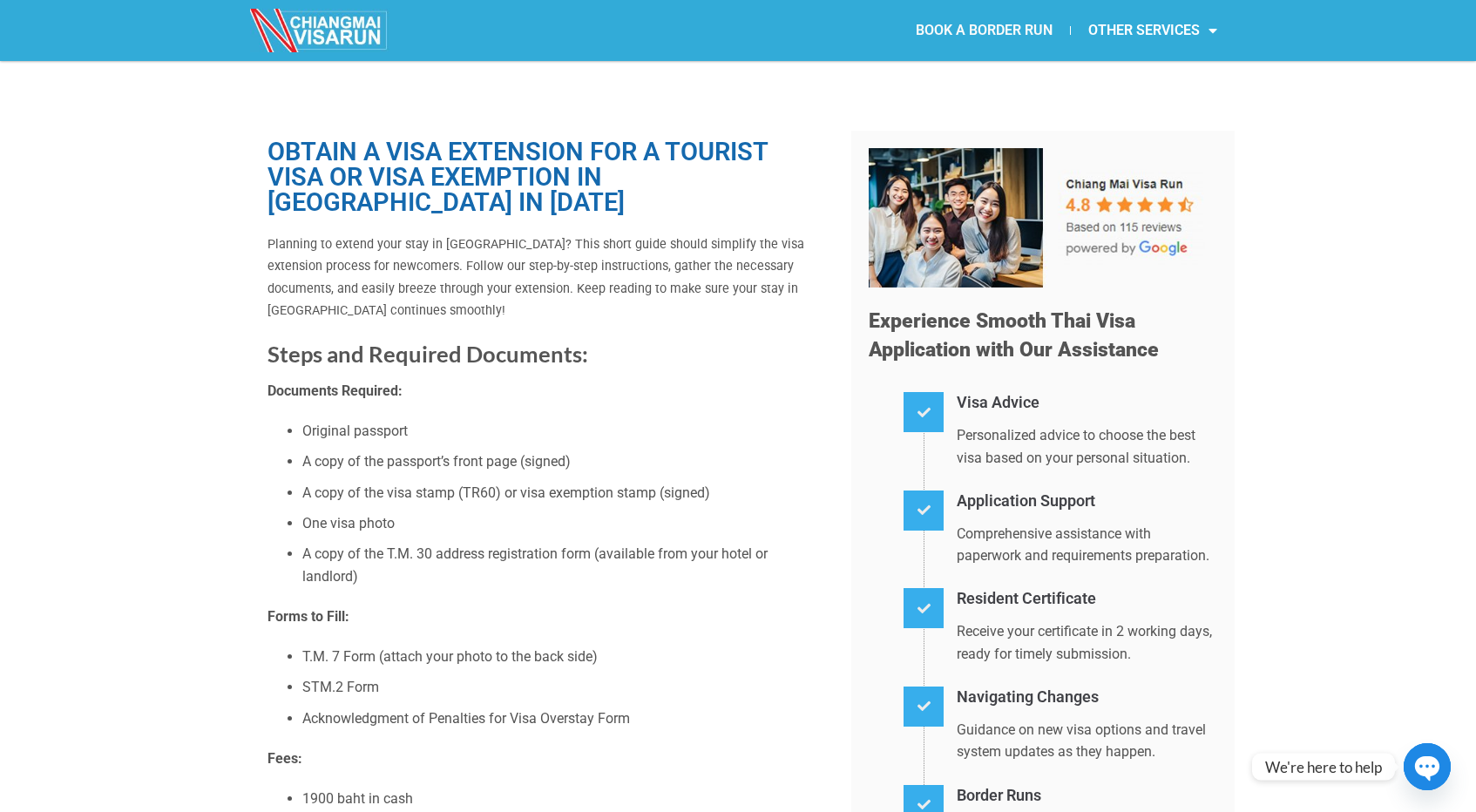
click at [977, 29] on link "BOOK A BORDER RUN" at bounding box center [984, 30] width 171 height 40
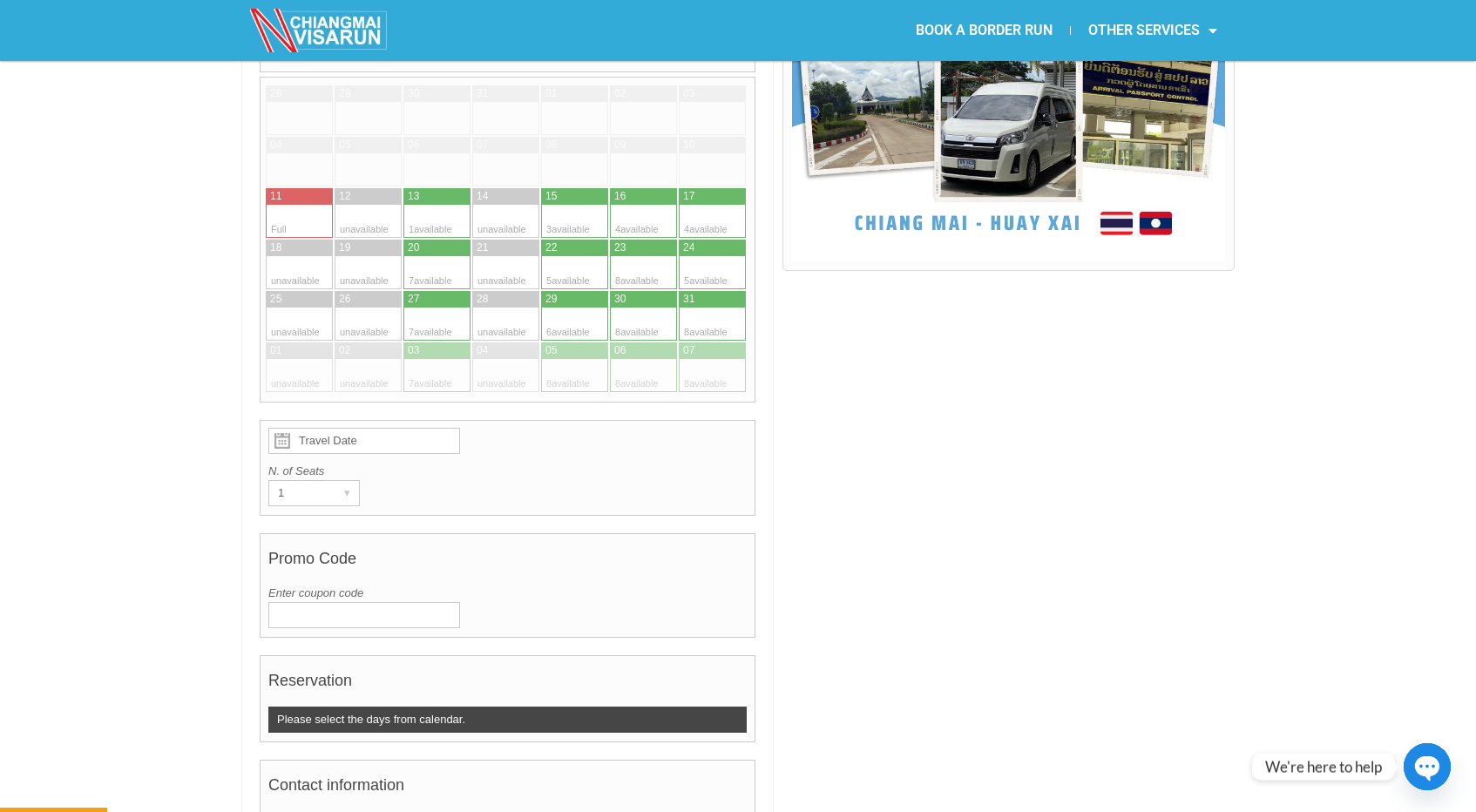
scroll to position [590, 0]
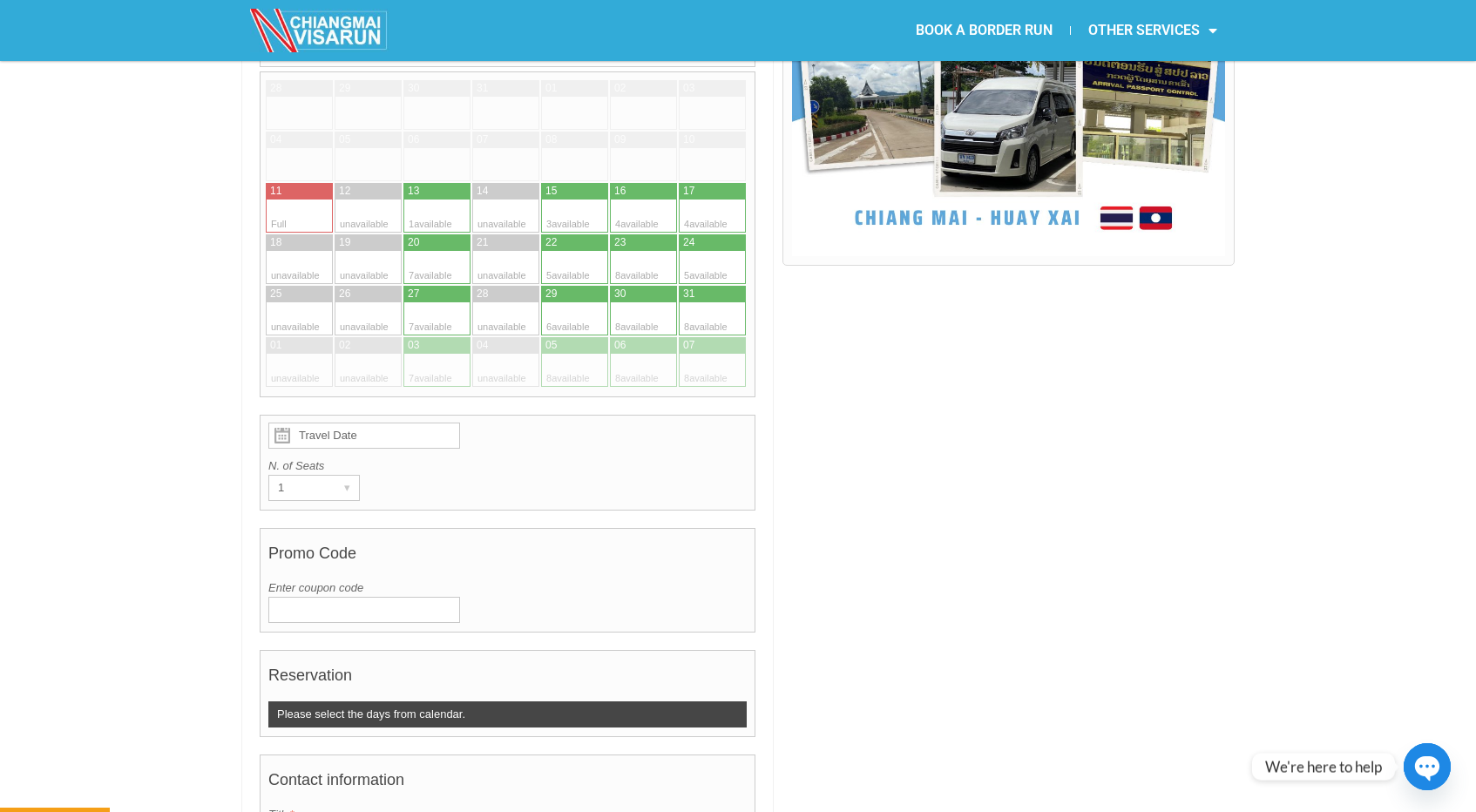
click at [431, 199] on div at bounding box center [420, 216] width 34 height 33
type input "[DATE]"
radio input "true"
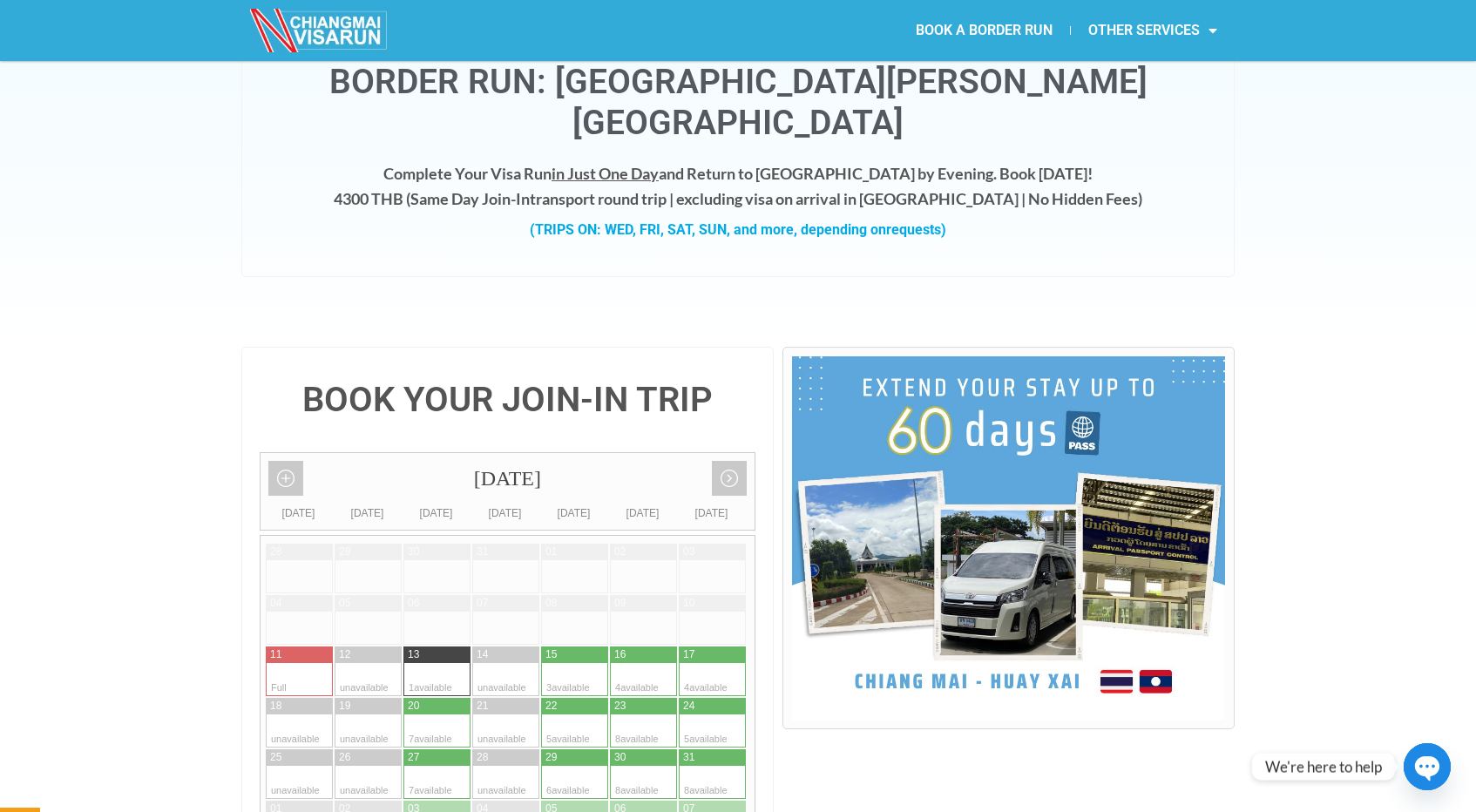
scroll to position [0, 0]
